Goal: Check status: Check status

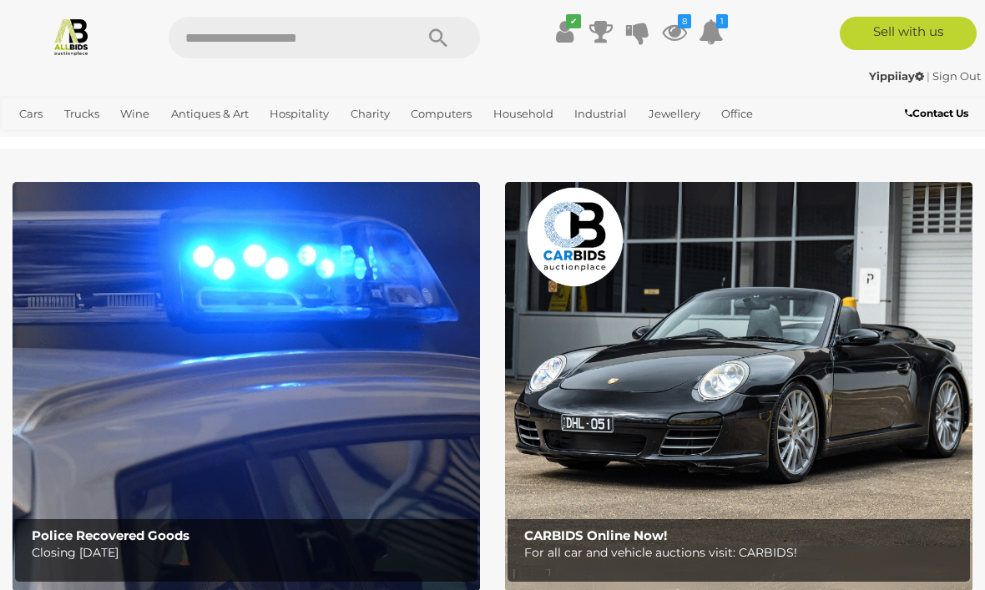
click at [671, 36] on icon at bounding box center [674, 32] width 25 height 30
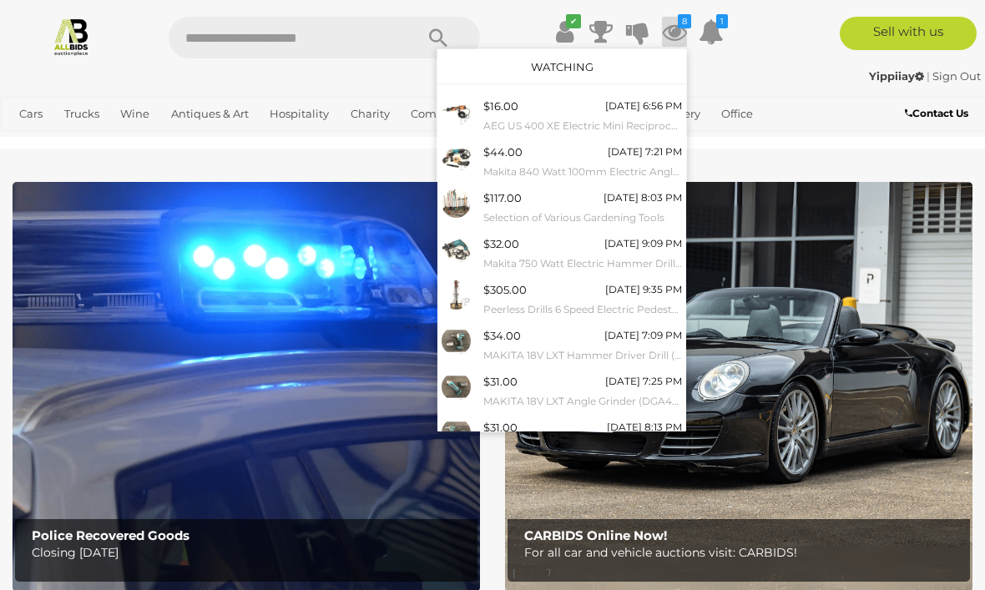
click at [533, 301] on small "Peerless Drills 6 Speed Electric Pedestal Drill Press" at bounding box center [582, 310] width 199 height 18
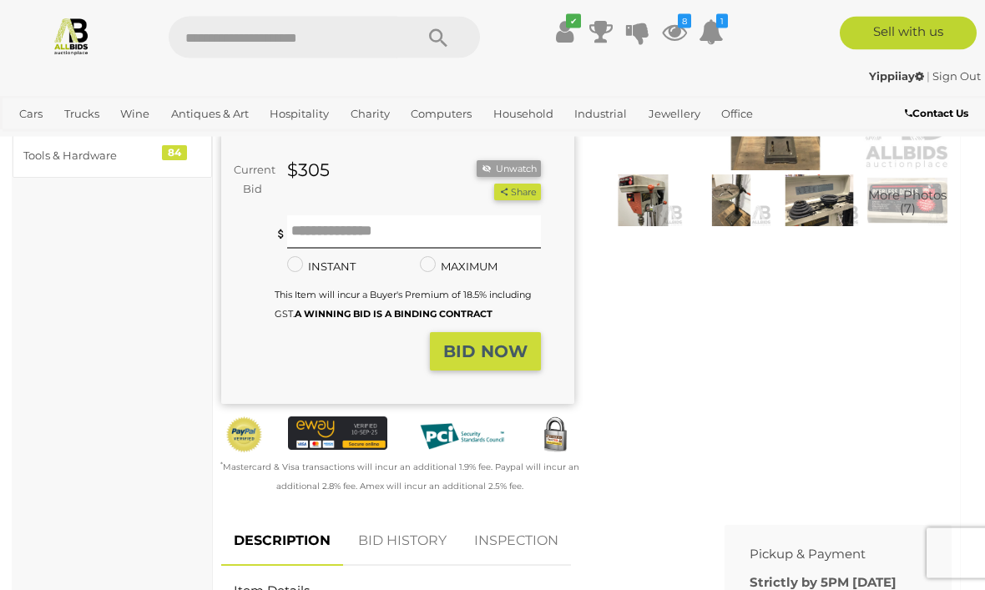
scroll to position [267, 0]
click at [425, 533] on link "BID HISTORY" at bounding box center [403, 541] width 114 height 49
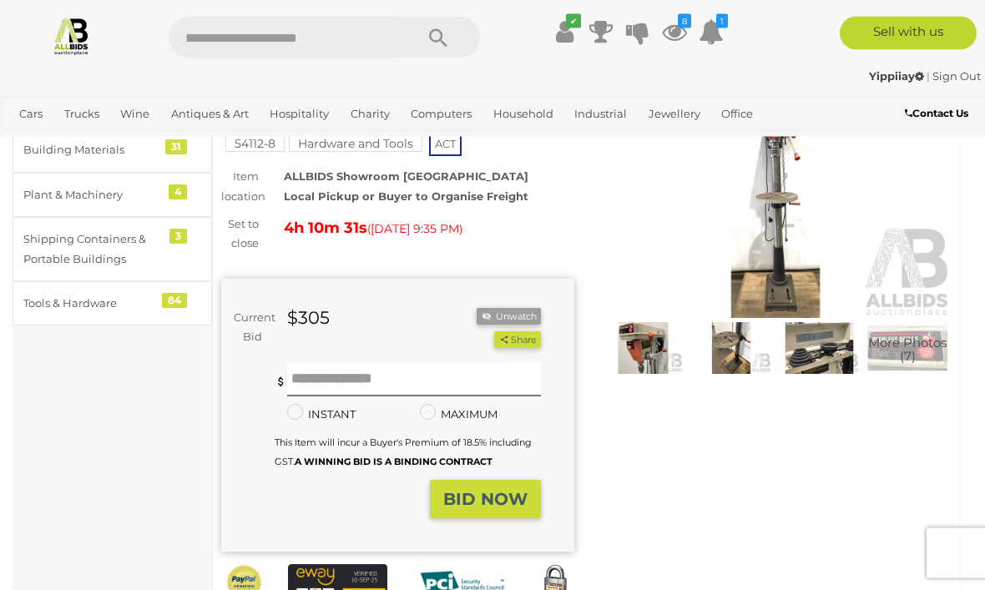
scroll to position [0, 0]
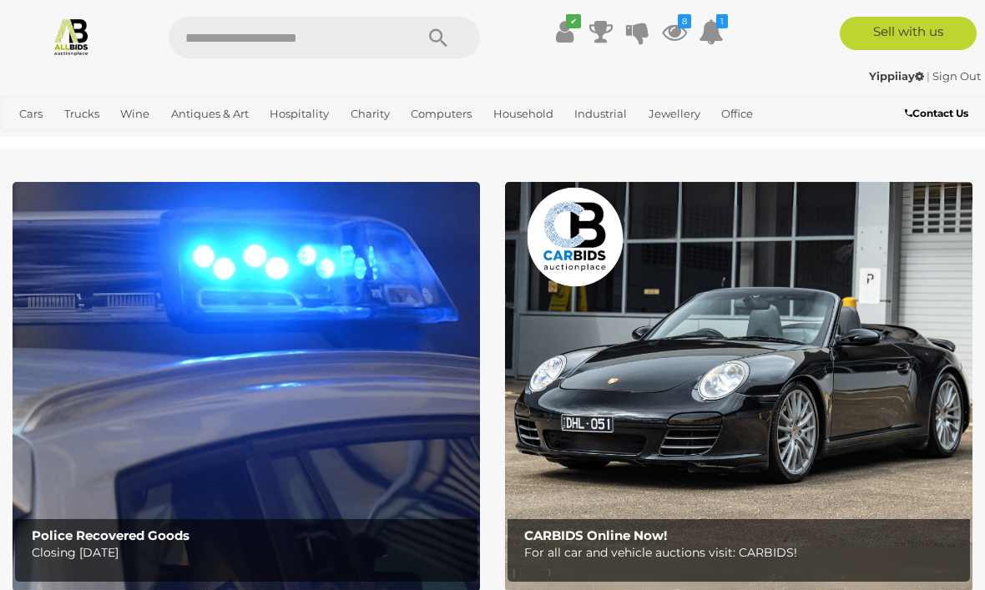
click at [673, 35] on icon at bounding box center [674, 32] width 25 height 30
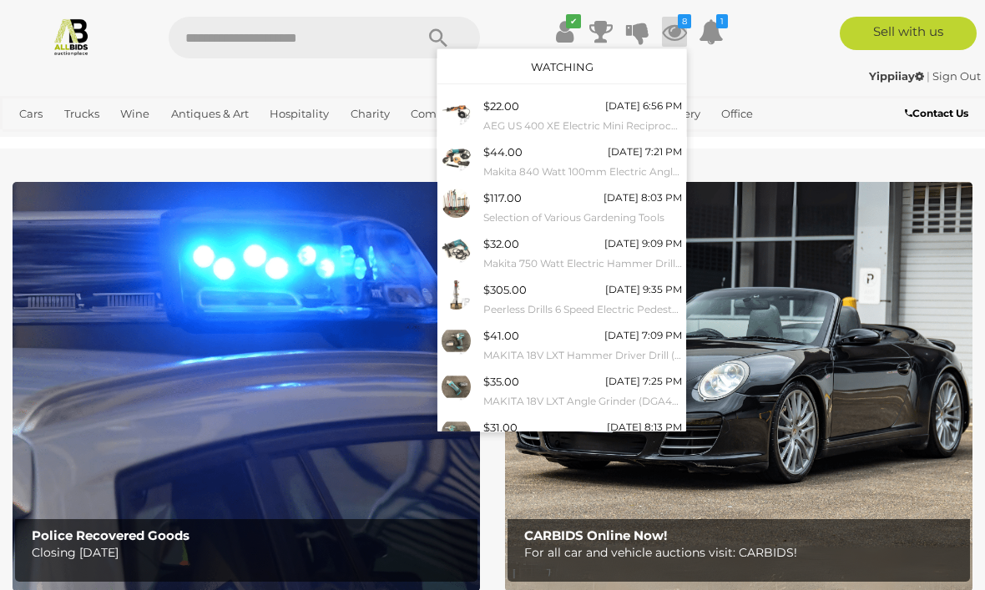
click at [835, 130] on div at bounding box center [492, 295] width 985 height 590
